Goal: Task Accomplishment & Management: Complete application form

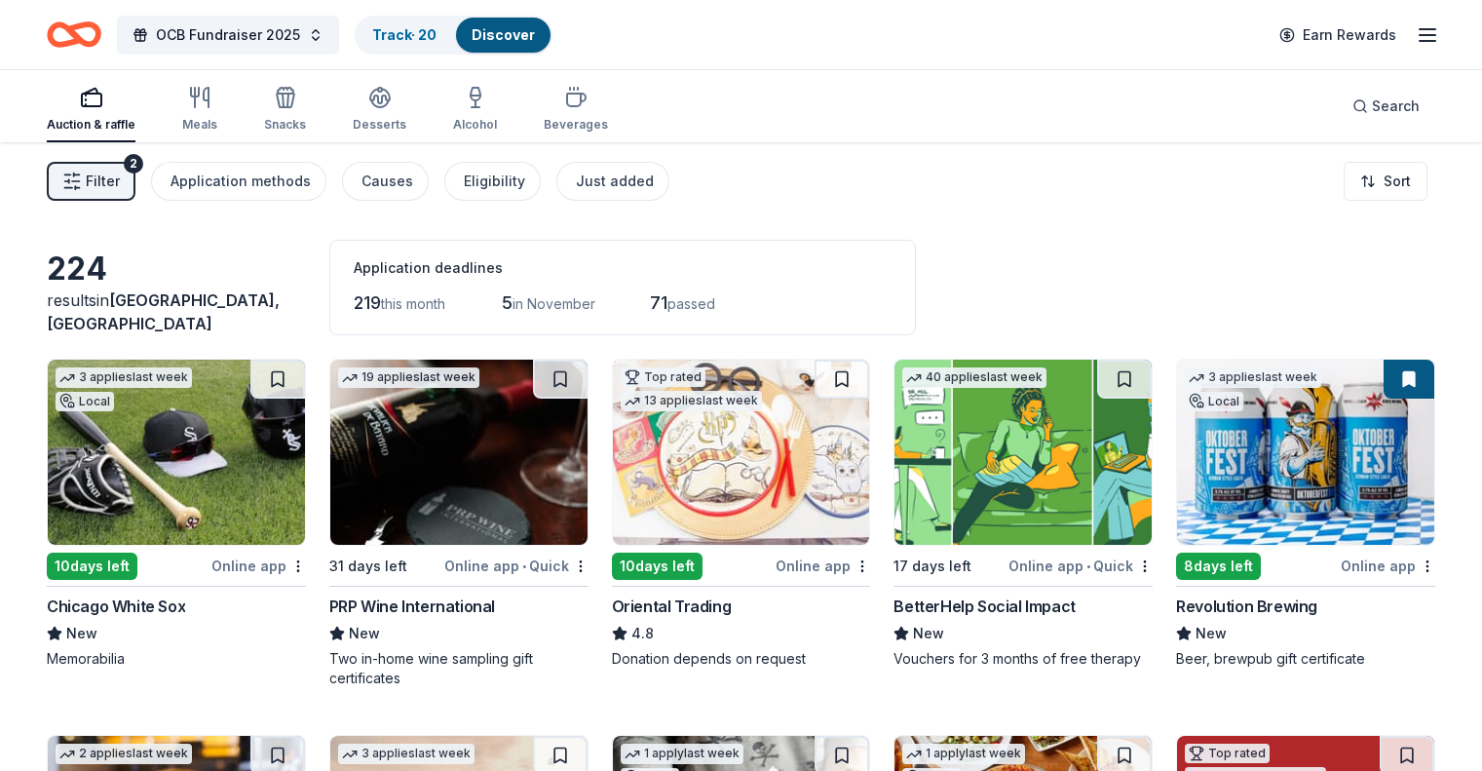
scroll to position [11269, 0]
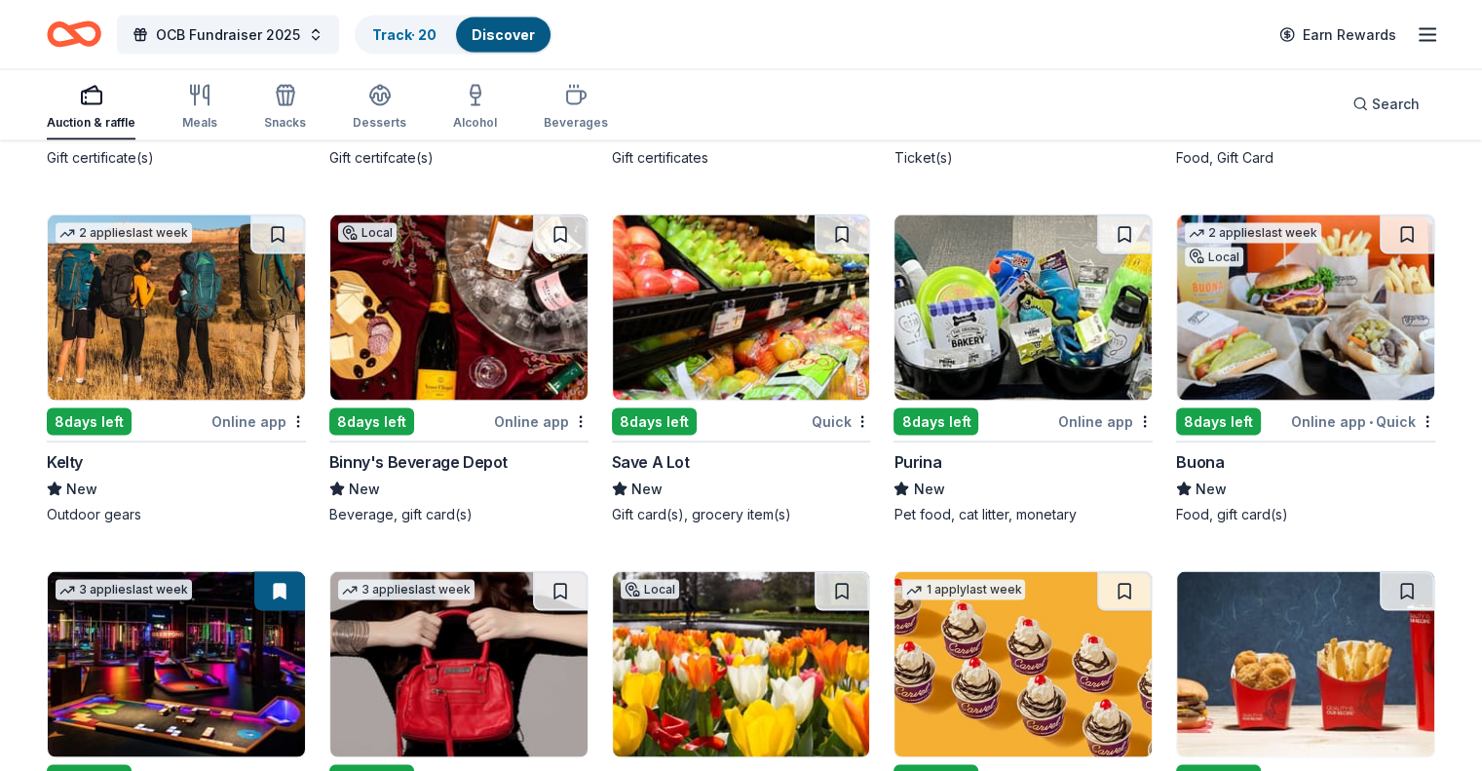
click at [488, 298] on img at bounding box center [458, 307] width 257 height 185
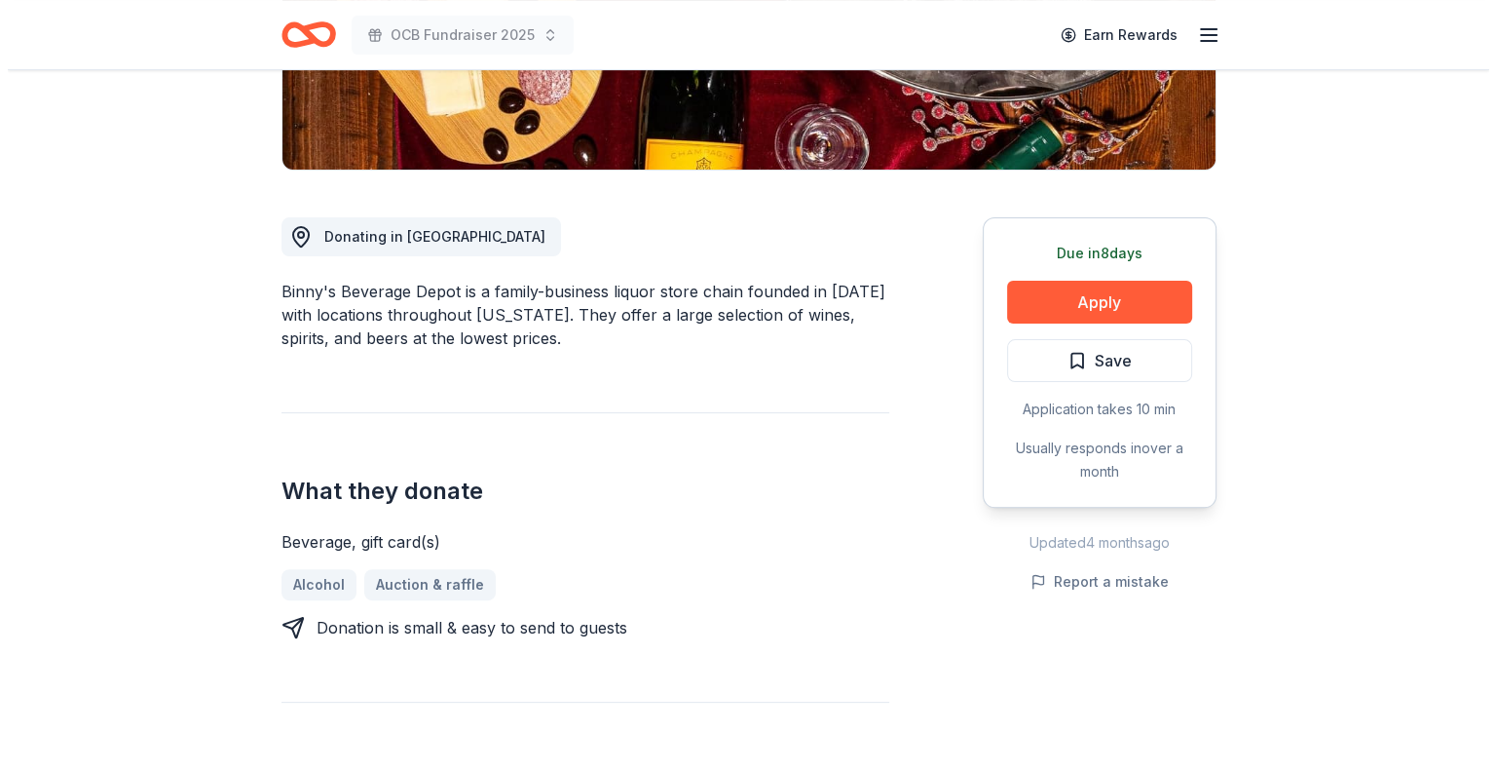
scroll to position [487, 0]
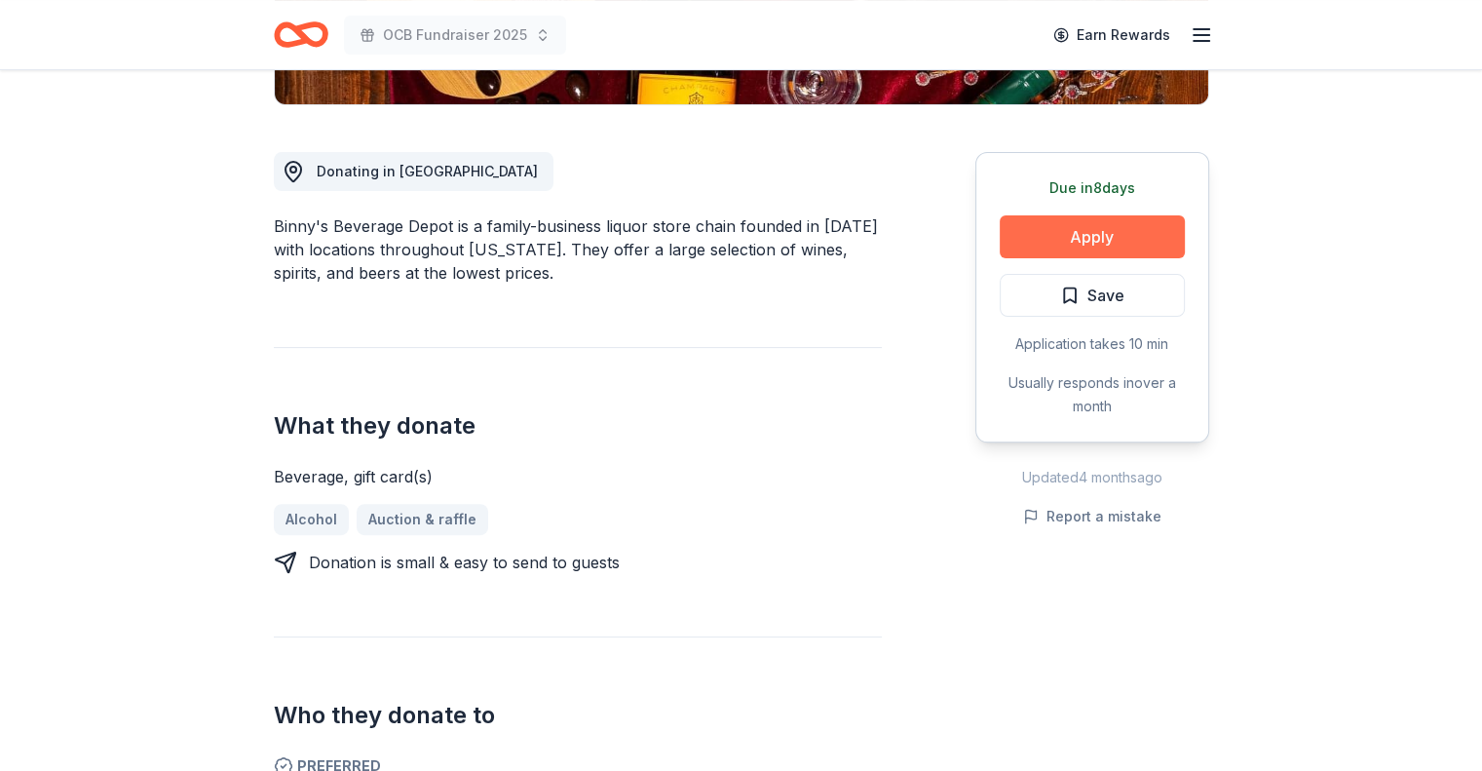
click at [1072, 235] on button "Apply" at bounding box center [1091, 236] width 185 height 43
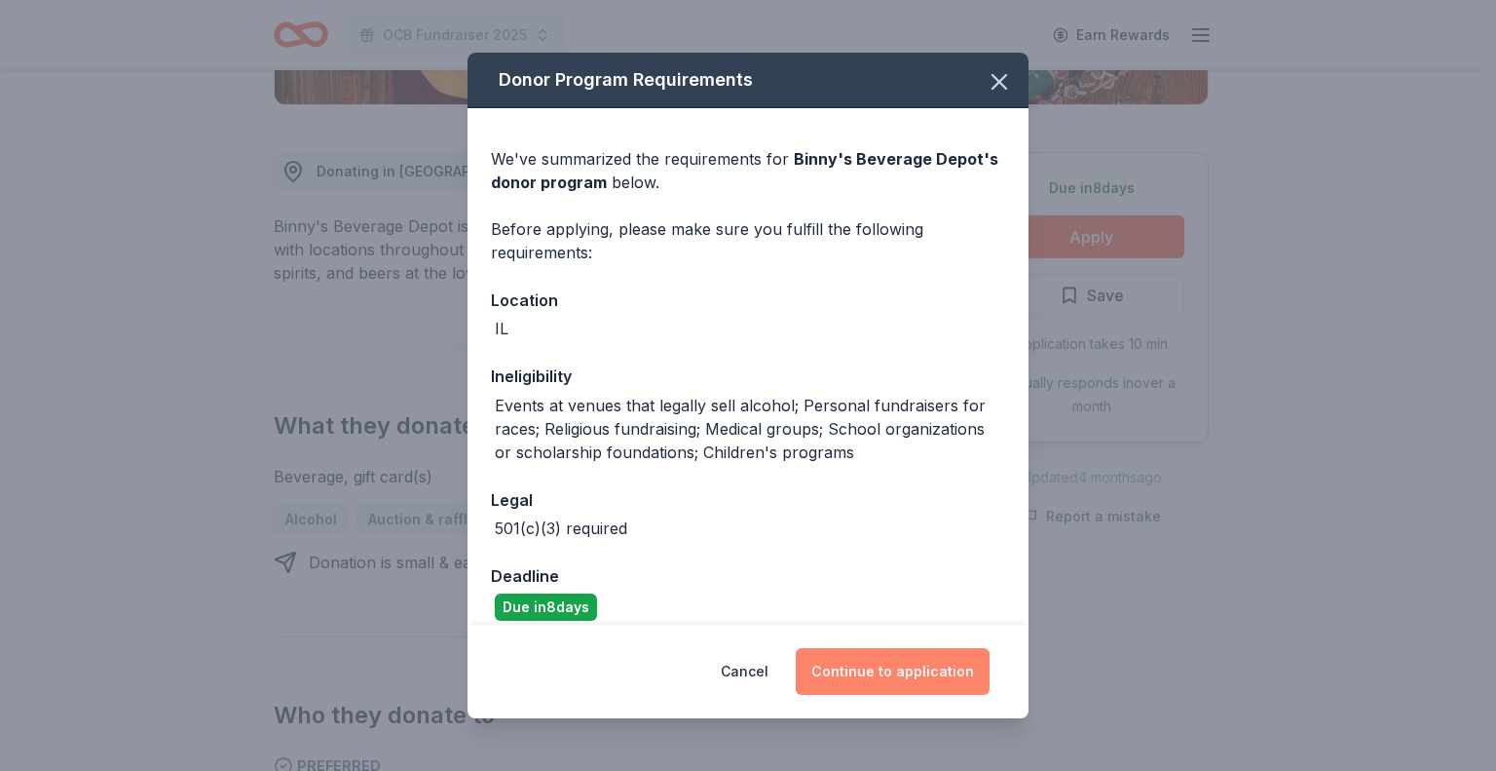
click at [846, 679] on button "Continue to application" at bounding box center [893, 671] width 194 height 47
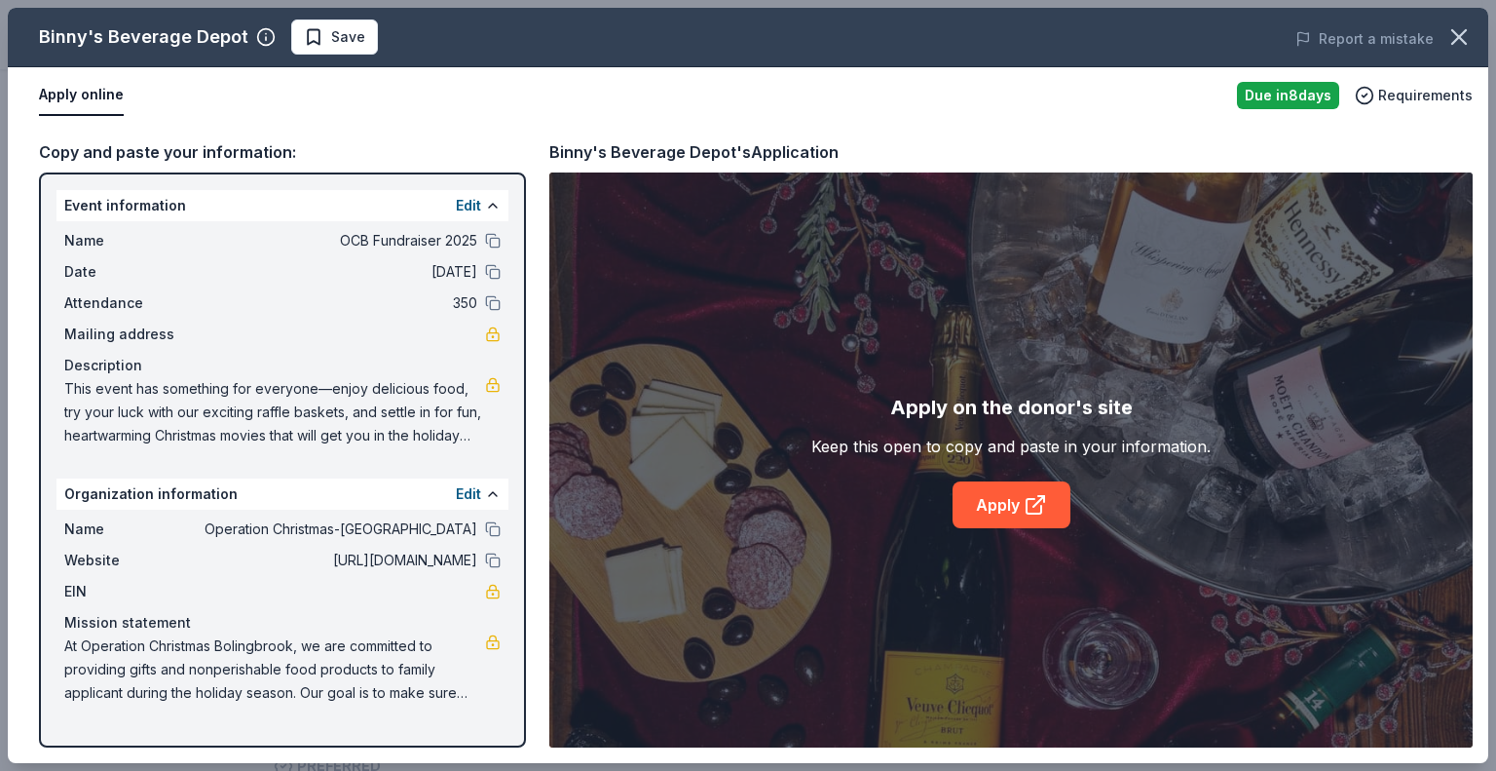
click at [846, 679] on div "Apply on the donor's site Keep this open to copy and paste in your information.…" at bounding box center [1010, 459] width 923 height 575
click at [1005, 509] on link "Apply" at bounding box center [1012, 504] width 118 height 47
